Goal: Check status: Check status

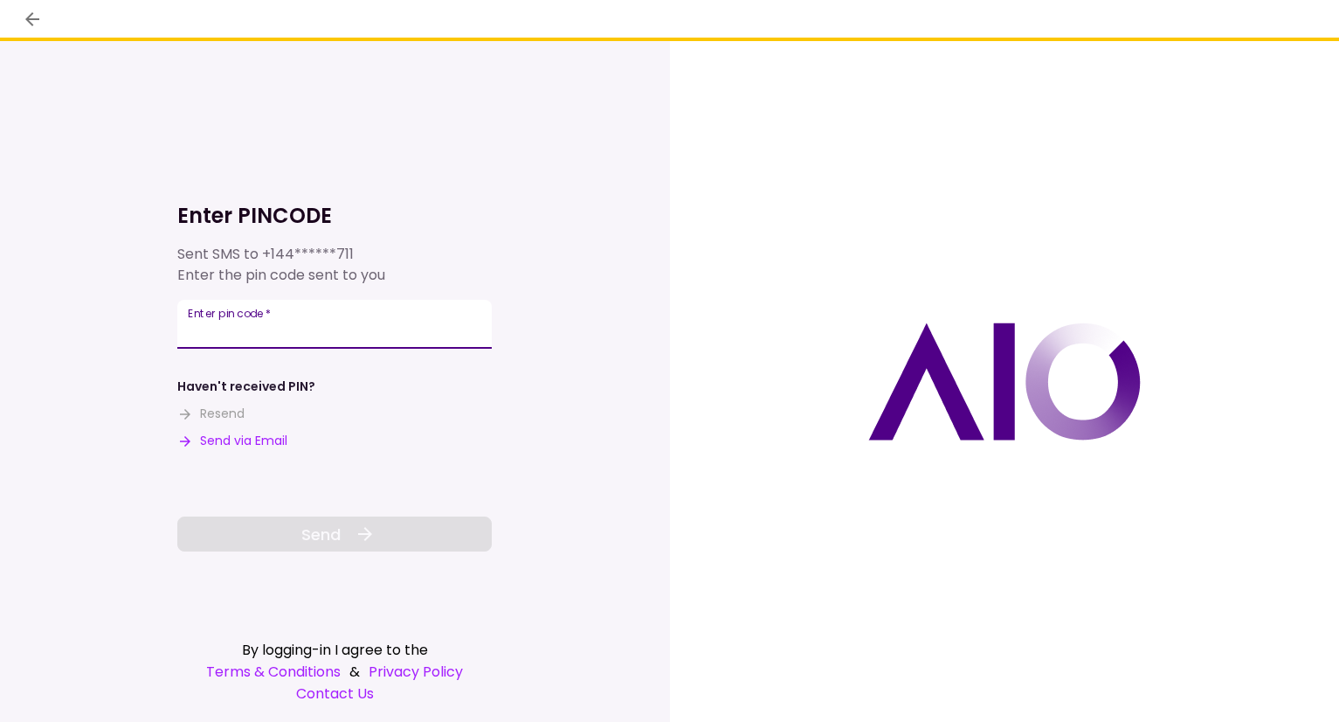
click at [413, 324] on input "Enter pin code   *" at bounding box center [334, 324] width 314 height 49
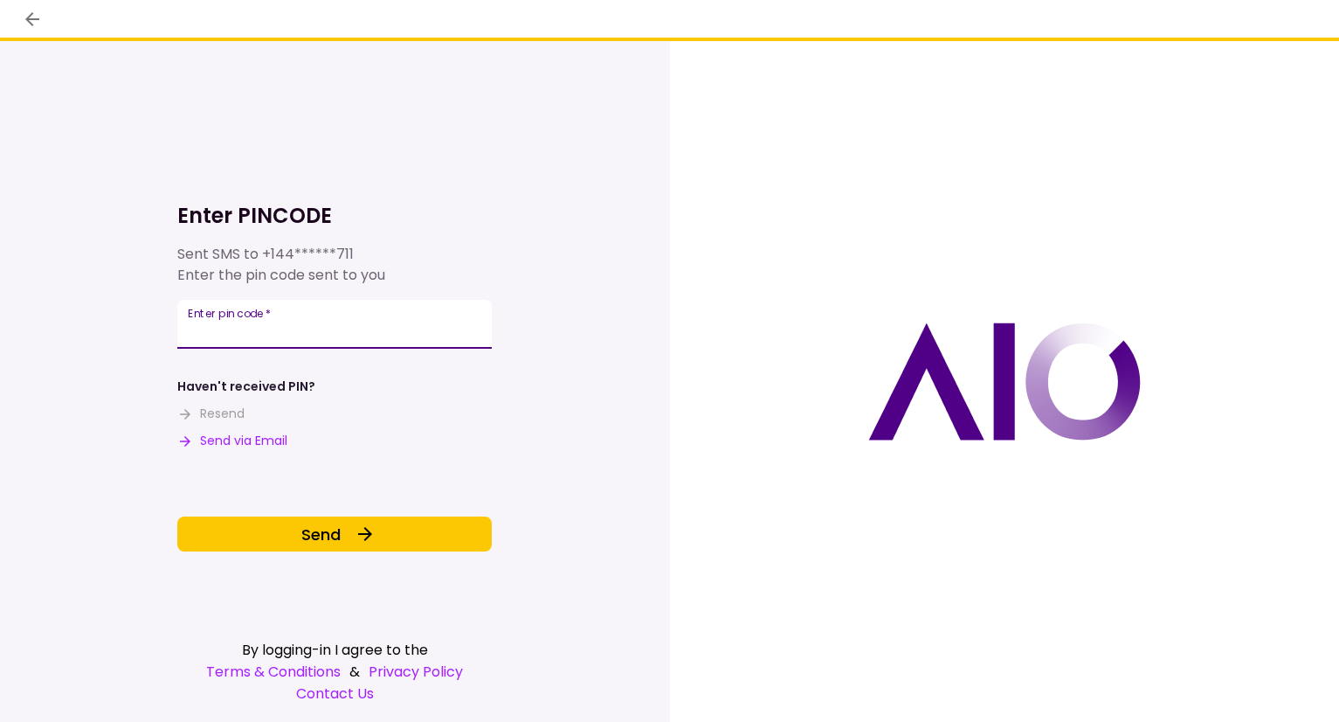
type input "******"
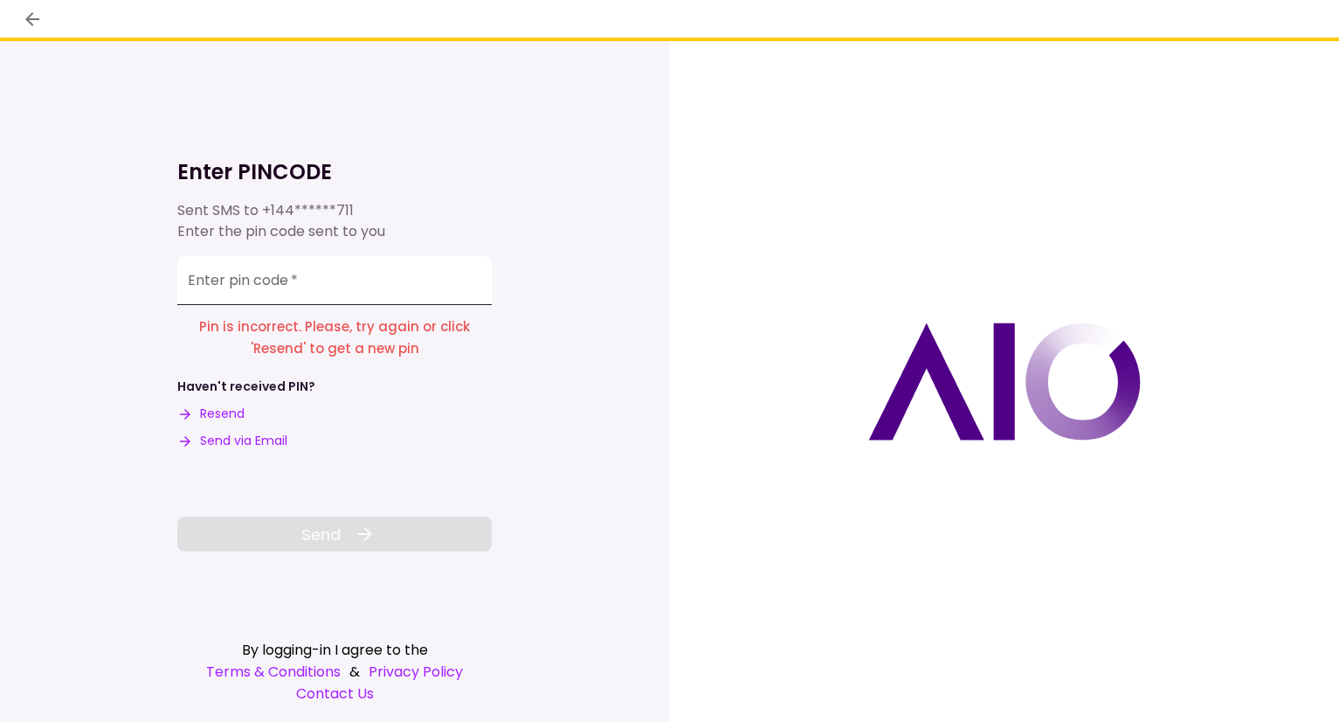
click at [365, 265] on input "Enter pin code   *" at bounding box center [334, 280] width 314 height 49
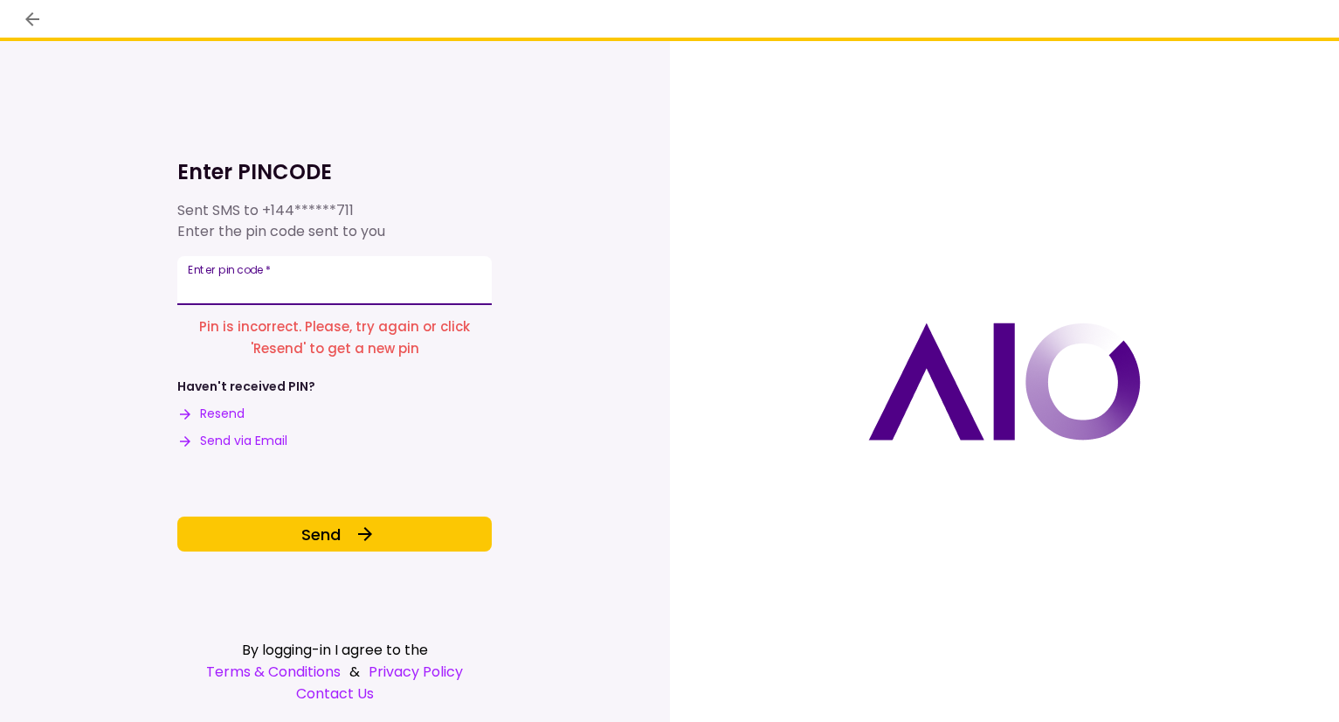
type input "******"
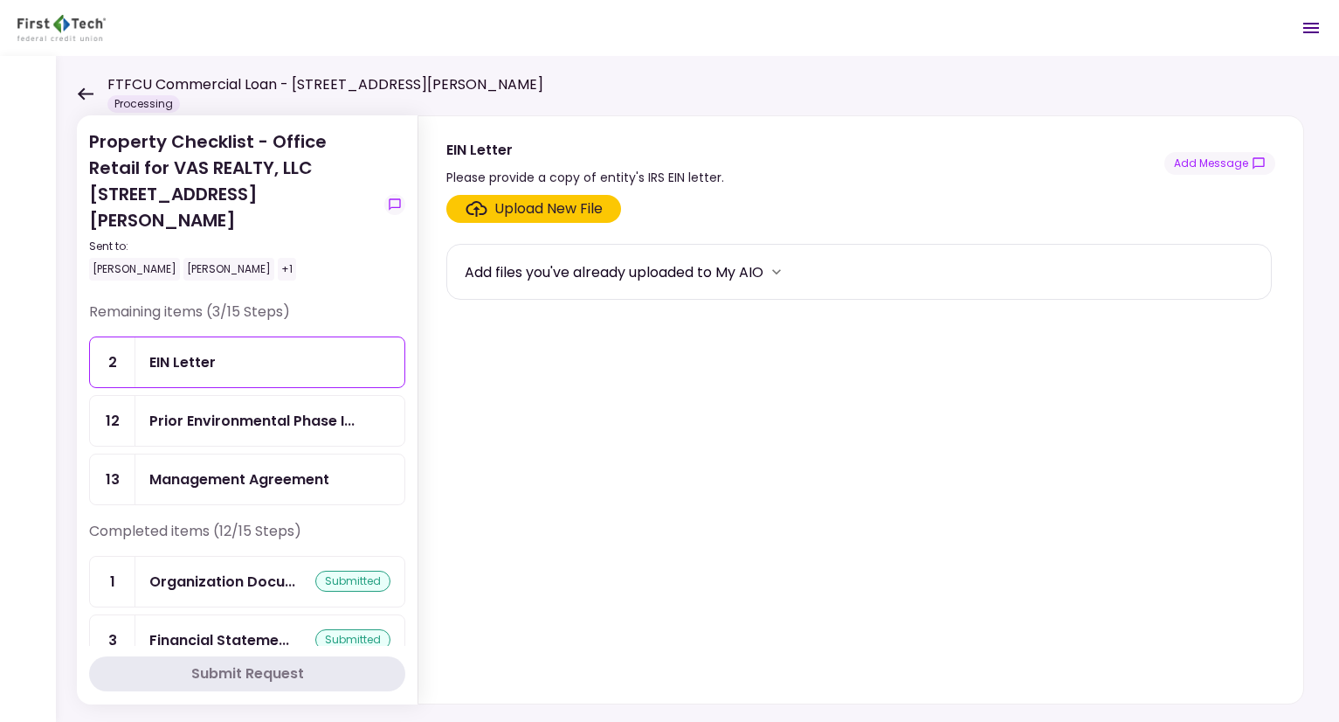
click at [188, 396] on div "Prior Environmental Phase I..." at bounding box center [269, 421] width 269 height 50
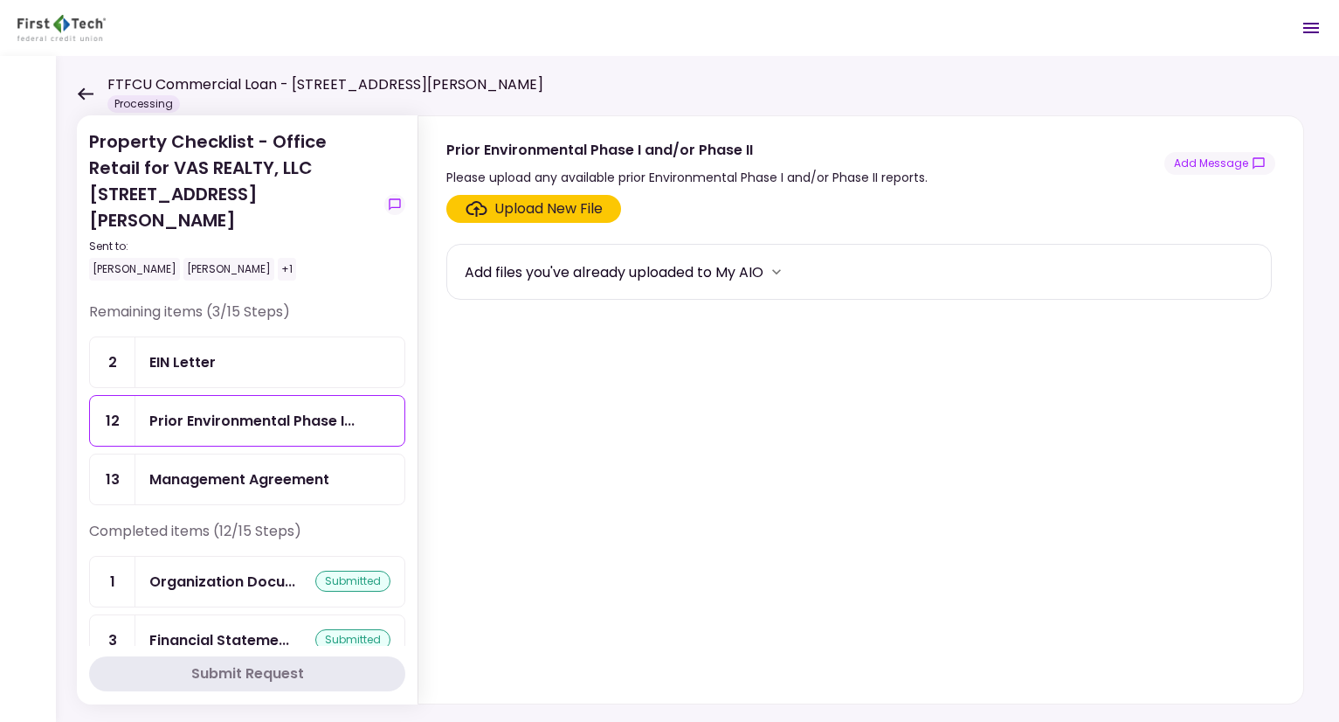
click at [83, 80] on div "FTFCU Commercial Loan - [STREET_ADDRESS][PERSON_NAME] Processing" at bounding box center [310, 93] width 466 height 38
click at [86, 92] on icon at bounding box center [85, 93] width 17 height 13
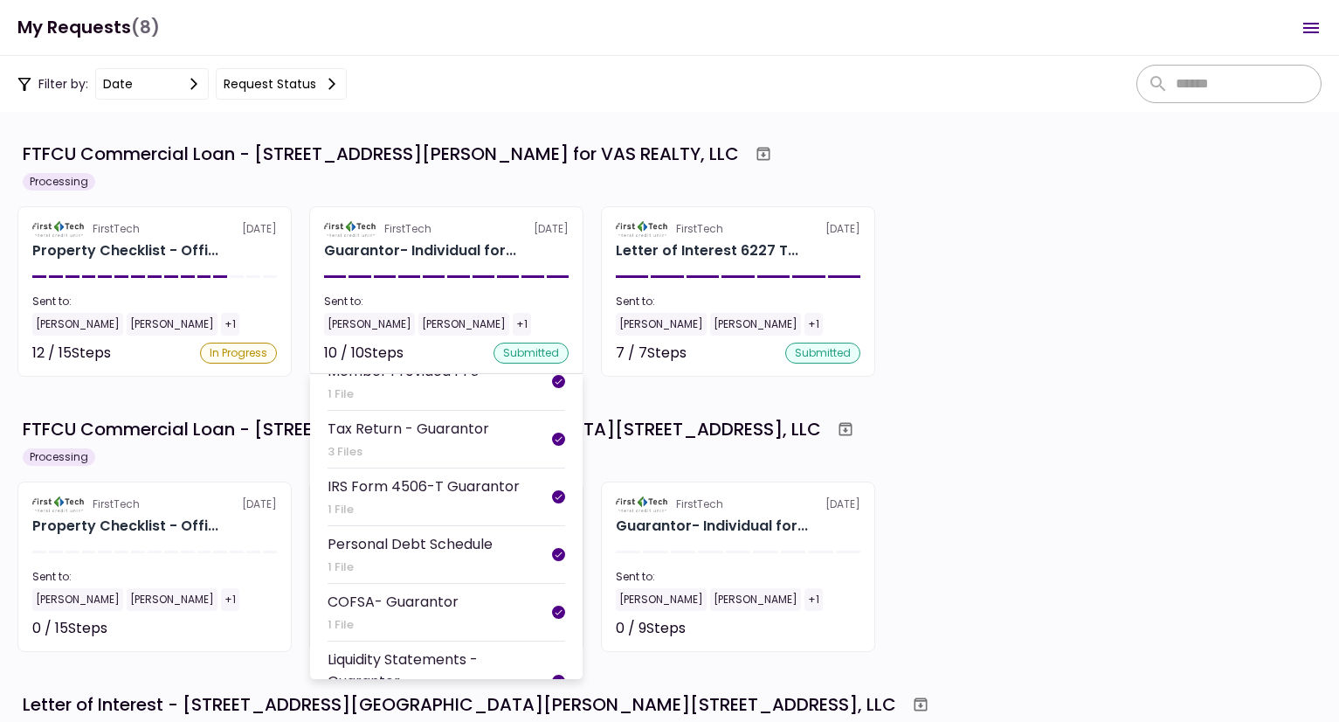
scroll to position [253, 0]
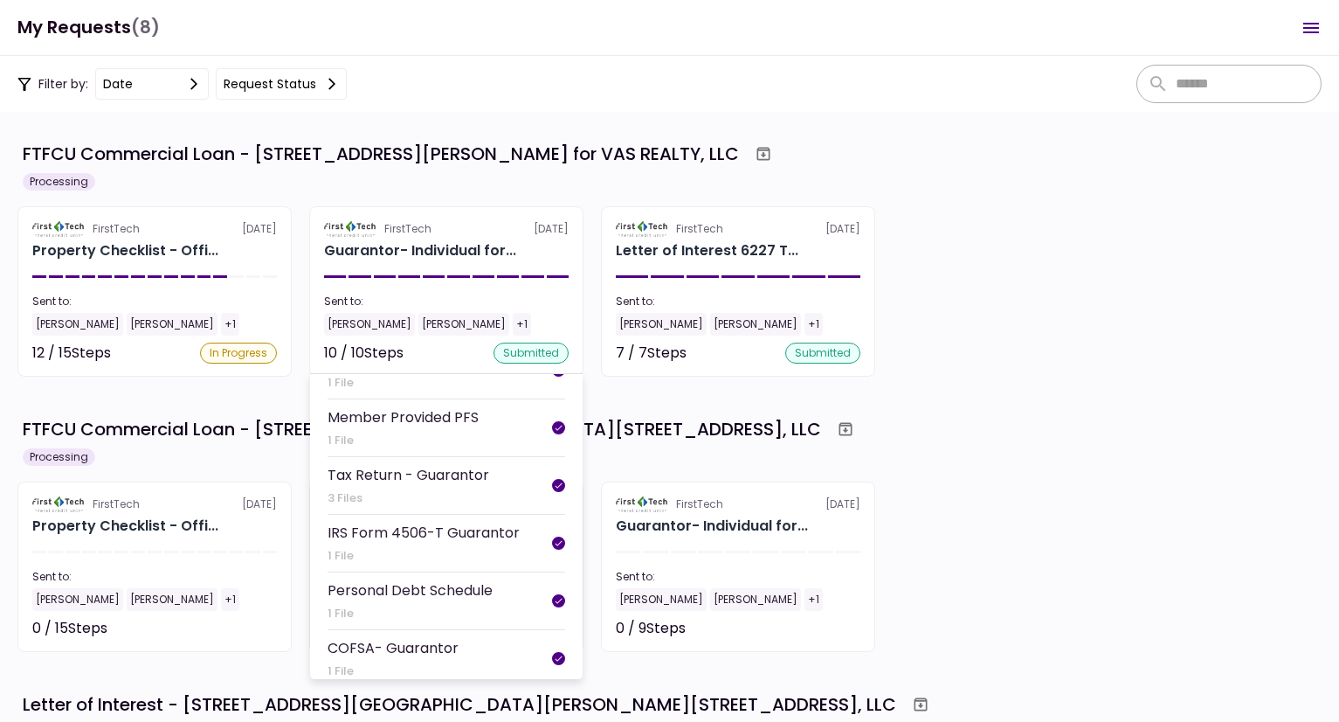
click at [423, 456] on li "Member Provided PFS 1 File" at bounding box center [447, 428] width 238 height 58
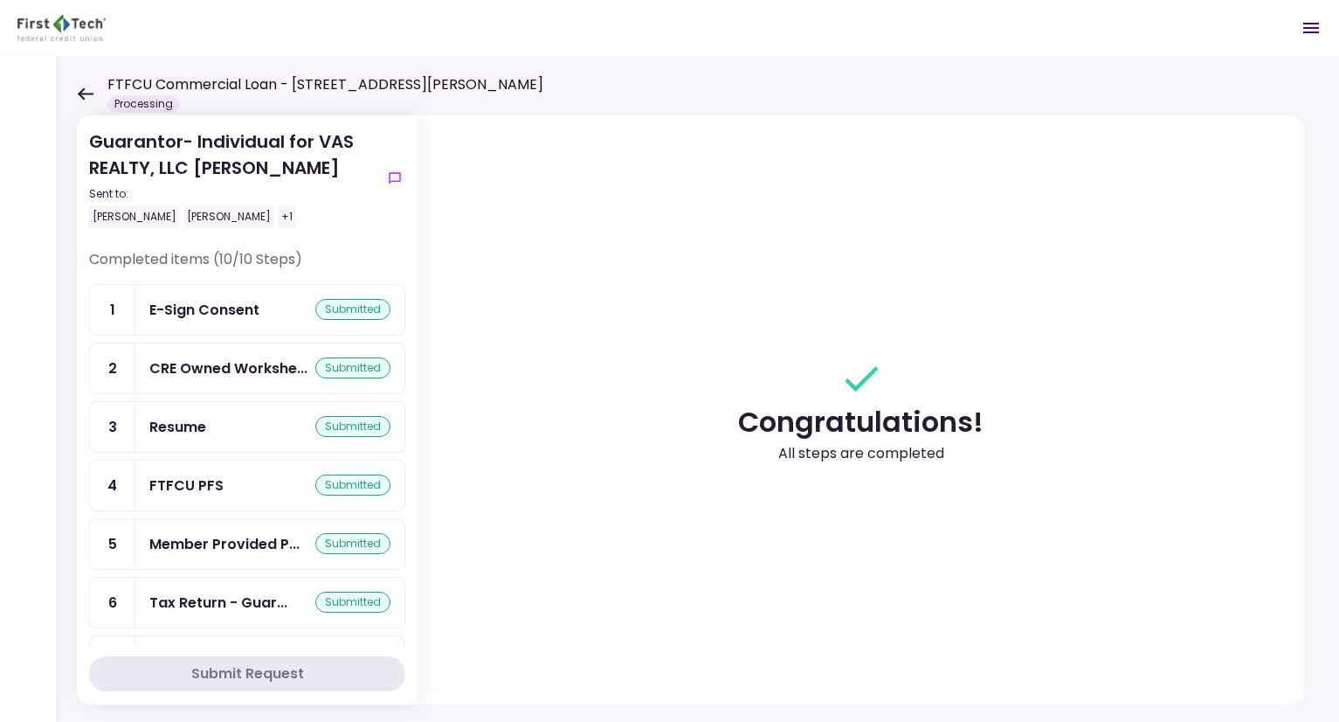
click at [299, 474] on div "FTFCU PFS submitted" at bounding box center [269, 485] width 241 height 22
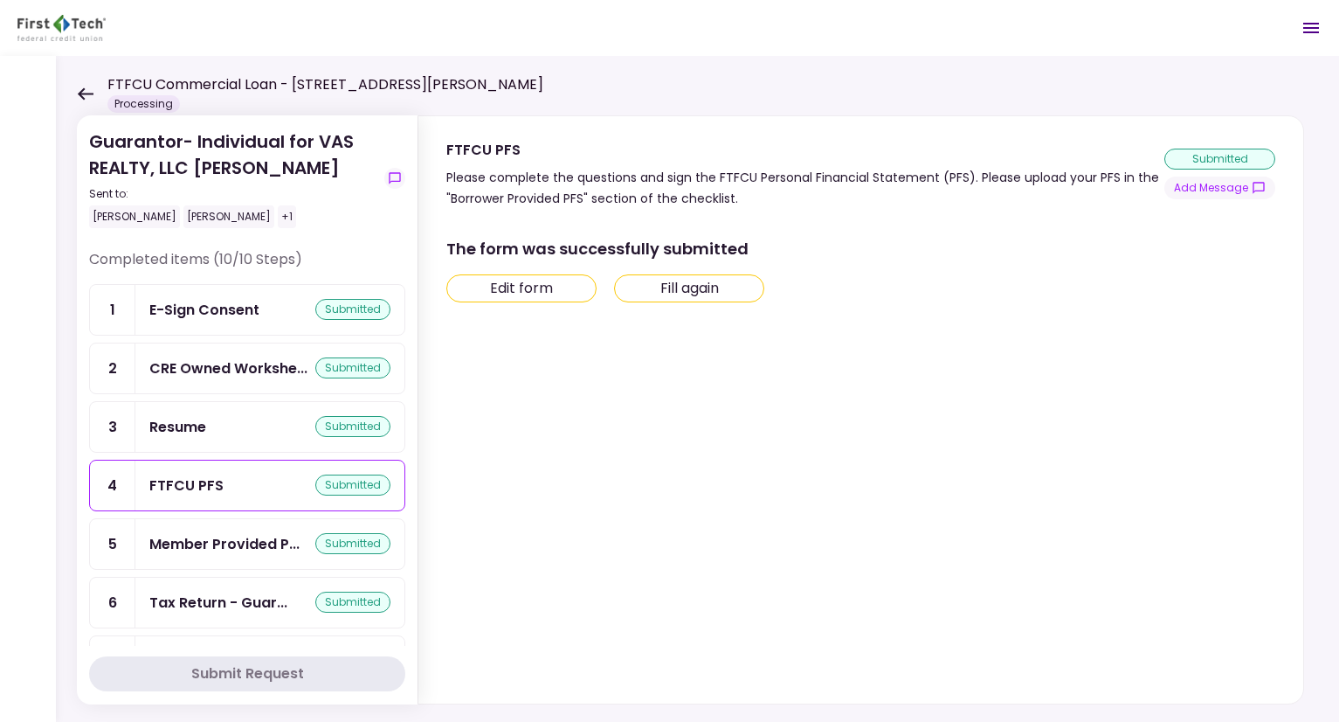
click at [274, 541] on div "Member Provided P..." at bounding box center [224, 544] width 150 height 22
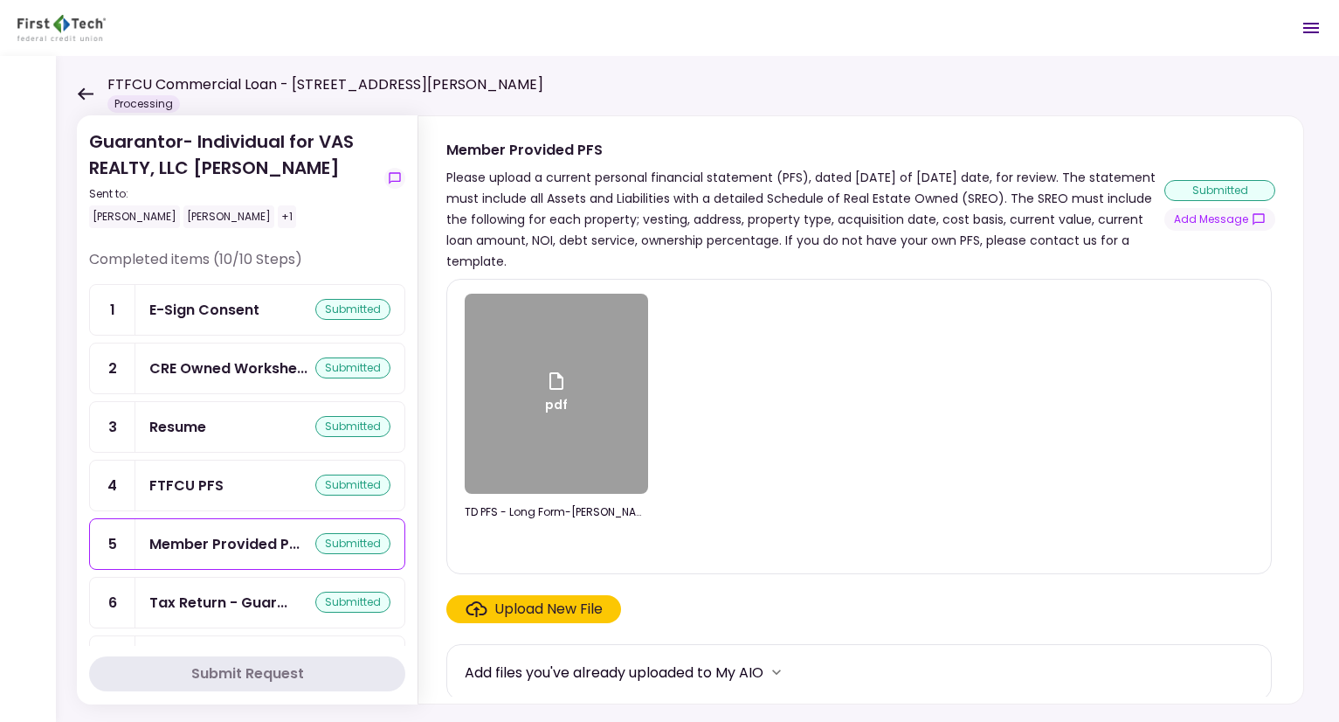
click at [225, 549] on div "Member Provided P..." at bounding box center [224, 544] width 150 height 22
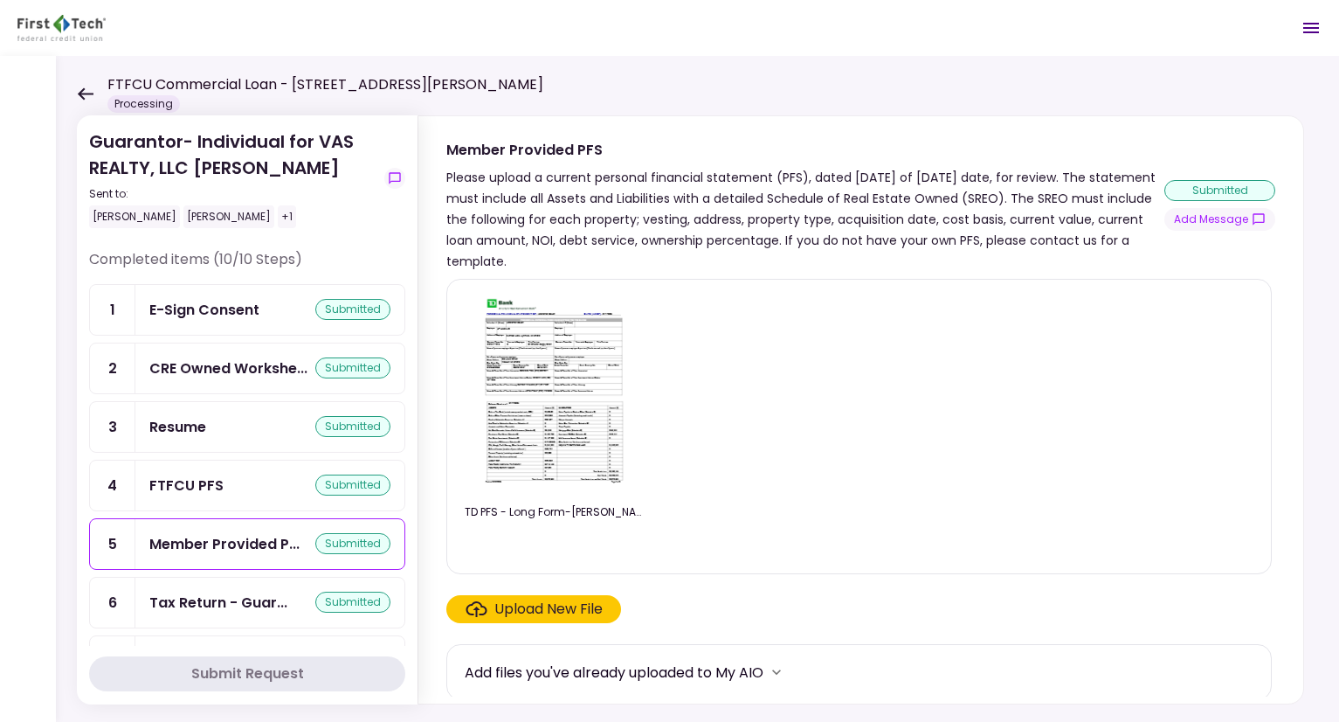
click at [566, 420] on img at bounding box center [556, 394] width 155 height 200
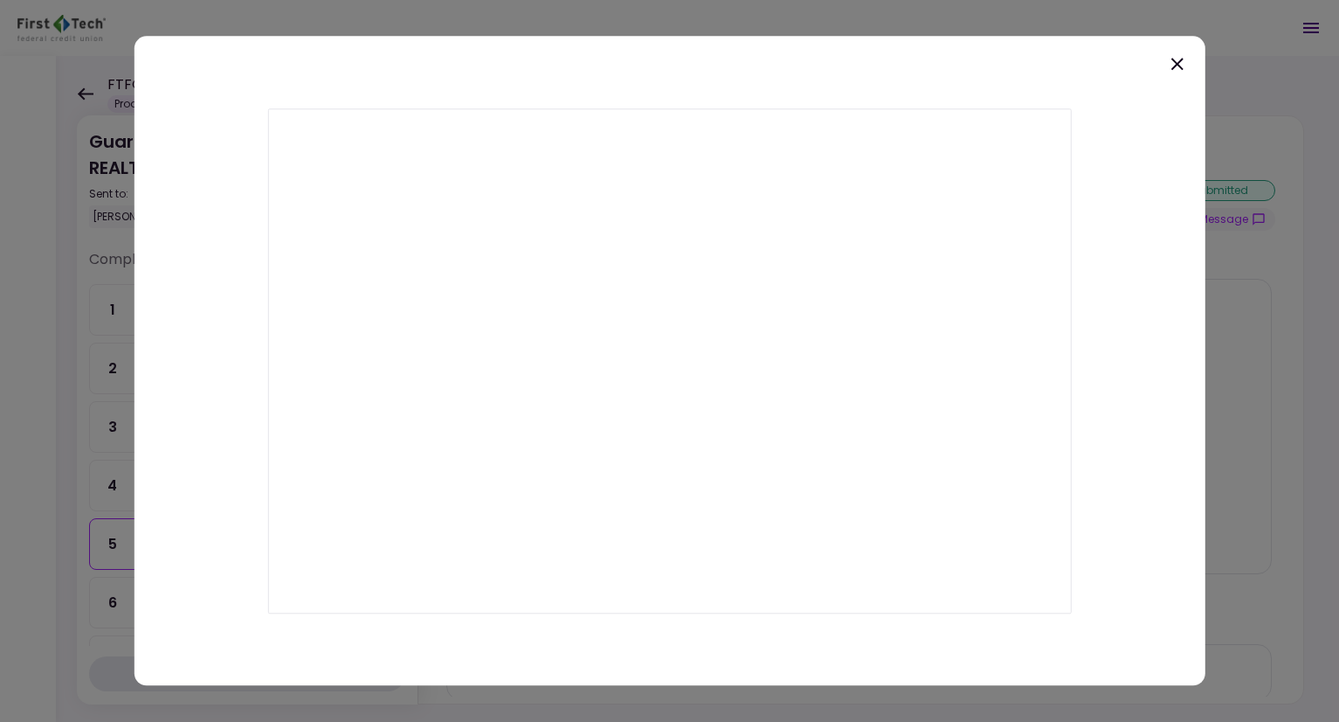
click at [1177, 59] on icon at bounding box center [1177, 63] width 21 height 21
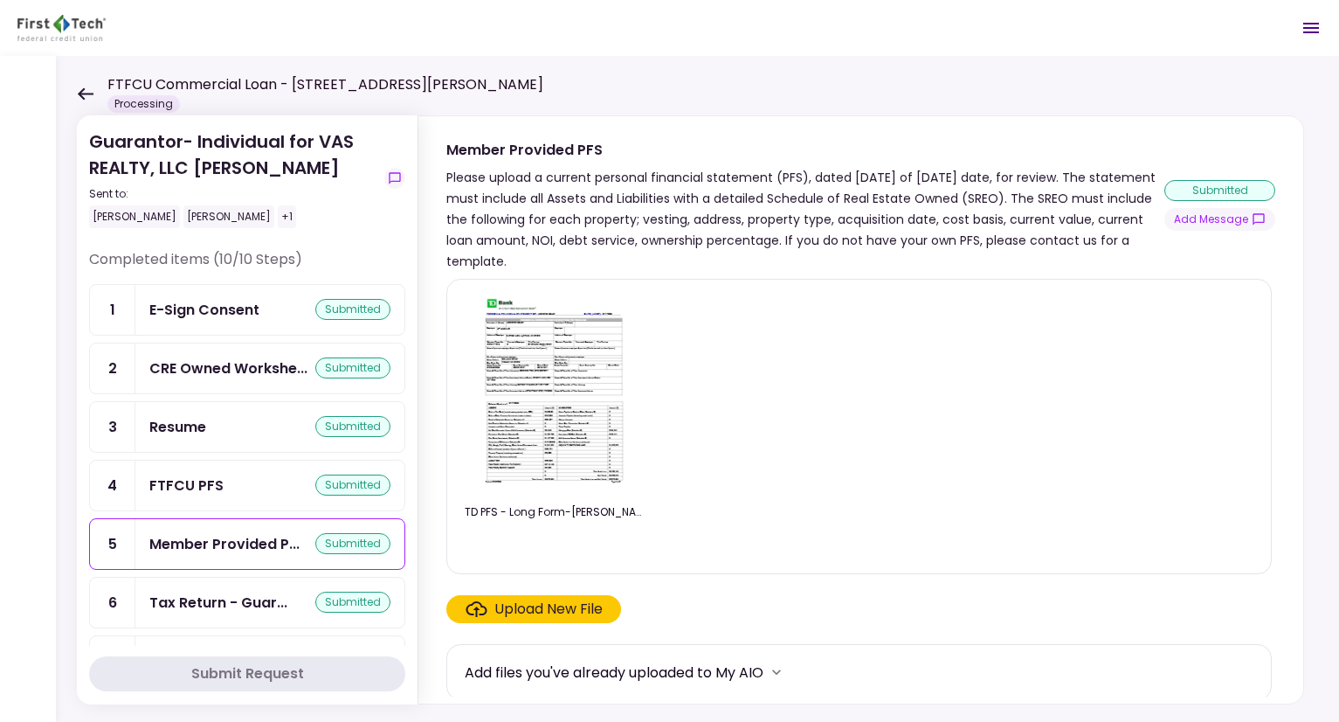
click at [242, 604] on div "Tax Return - Guar..." at bounding box center [218, 602] width 138 height 22
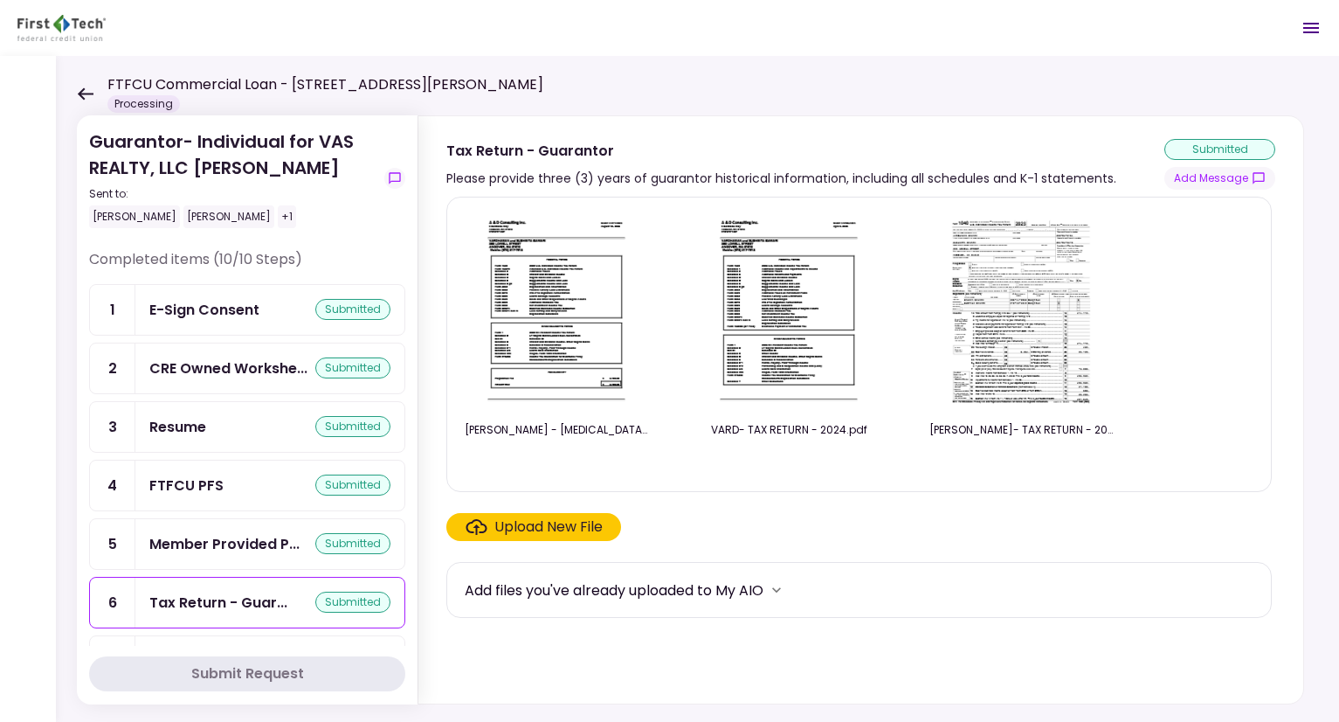
click at [781, 343] on img at bounding box center [788, 311] width 155 height 200
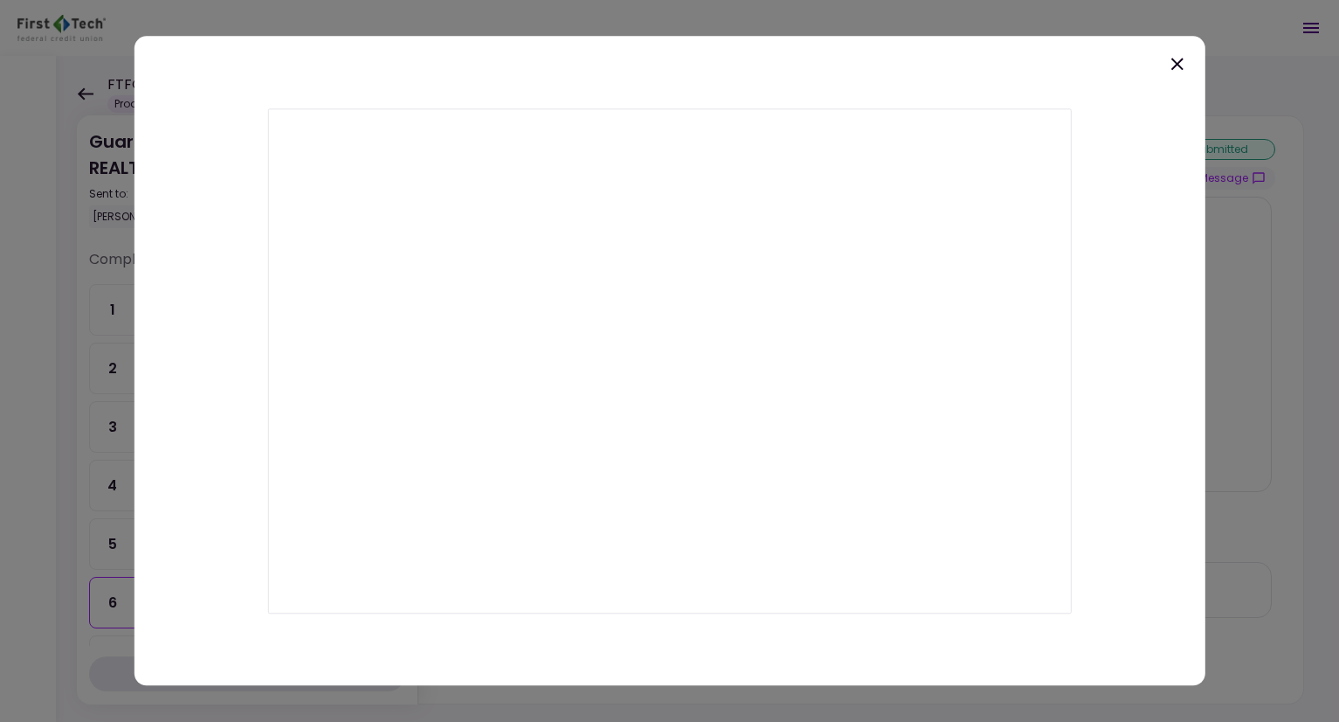
click at [1177, 52] on div at bounding box center [669, 360] width 1071 height 649
click at [1176, 61] on icon at bounding box center [1177, 63] width 21 height 21
